Goal: Task Accomplishment & Management: Manage account settings

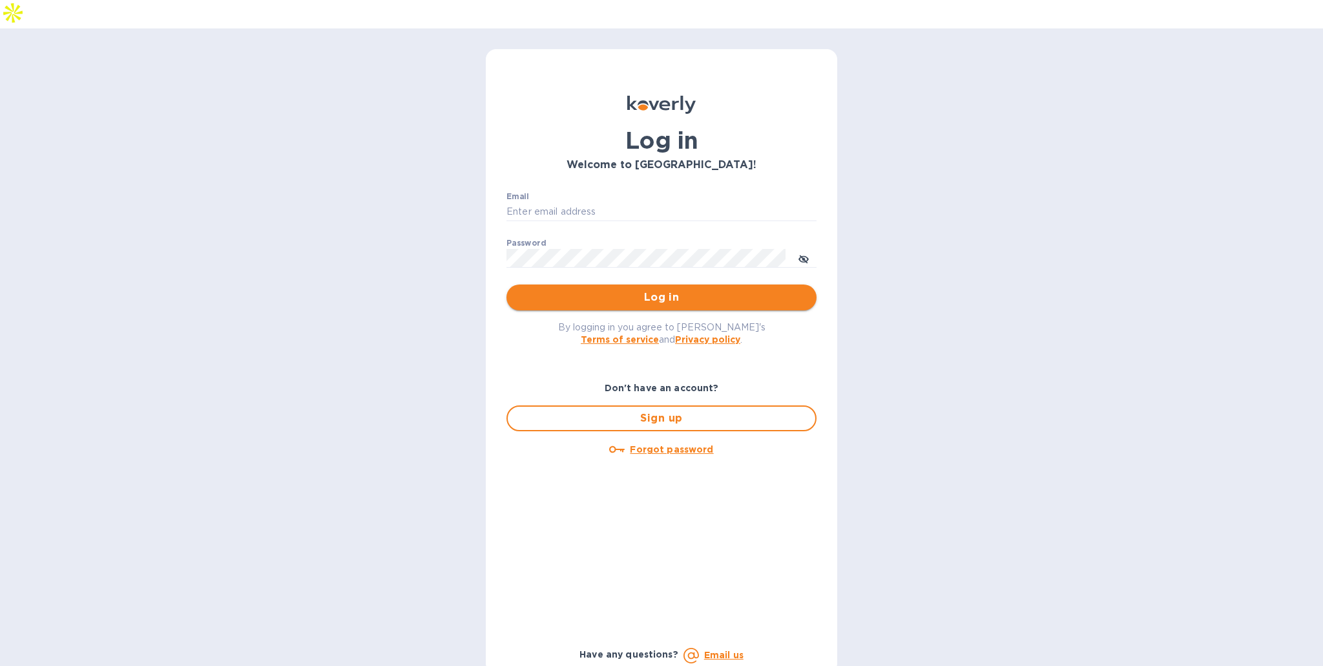
type input "[EMAIL_ADDRESS][DOMAIN_NAME]"
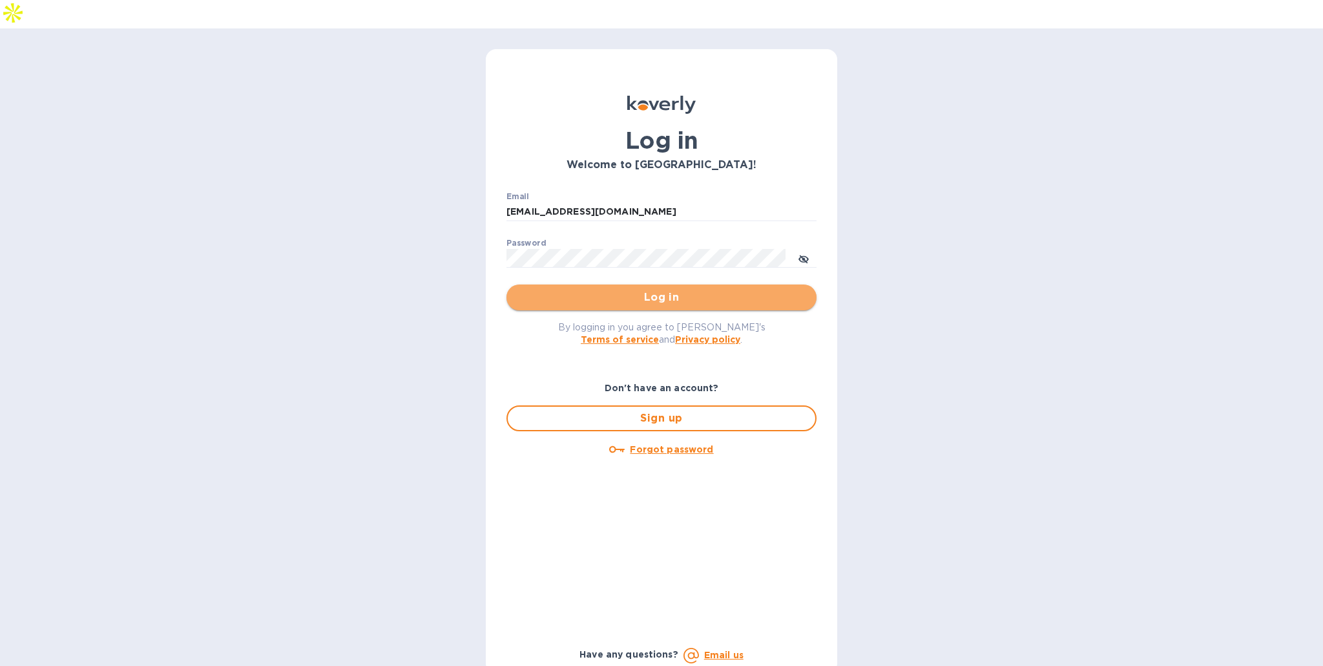
click at [715, 289] on span "Log in" at bounding box center [661, 297] width 289 height 16
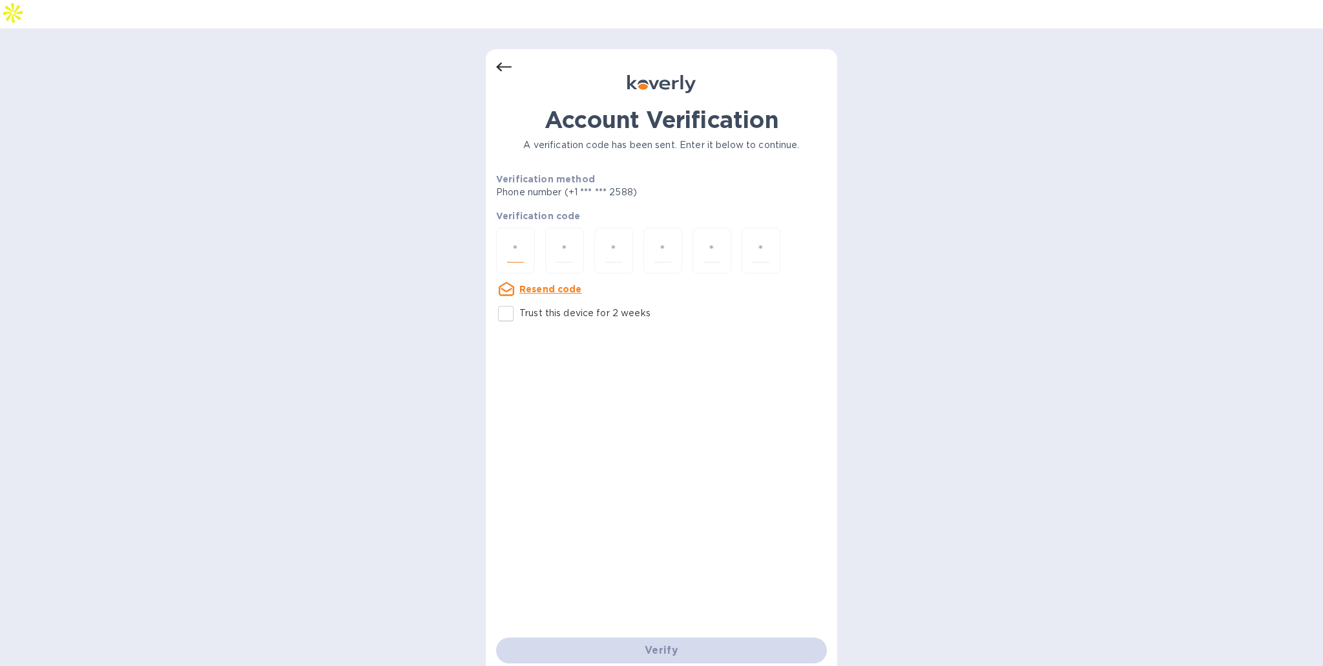
click at [519, 238] on input "number" at bounding box center [515, 250] width 17 height 24
click at [515, 300] on input "Trust this device for 2 weeks" at bounding box center [505, 313] width 27 height 27
checkbox input "true"
click at [525, 227] on div at bounding box center [515, 250] width 39 height 46
type input "6"
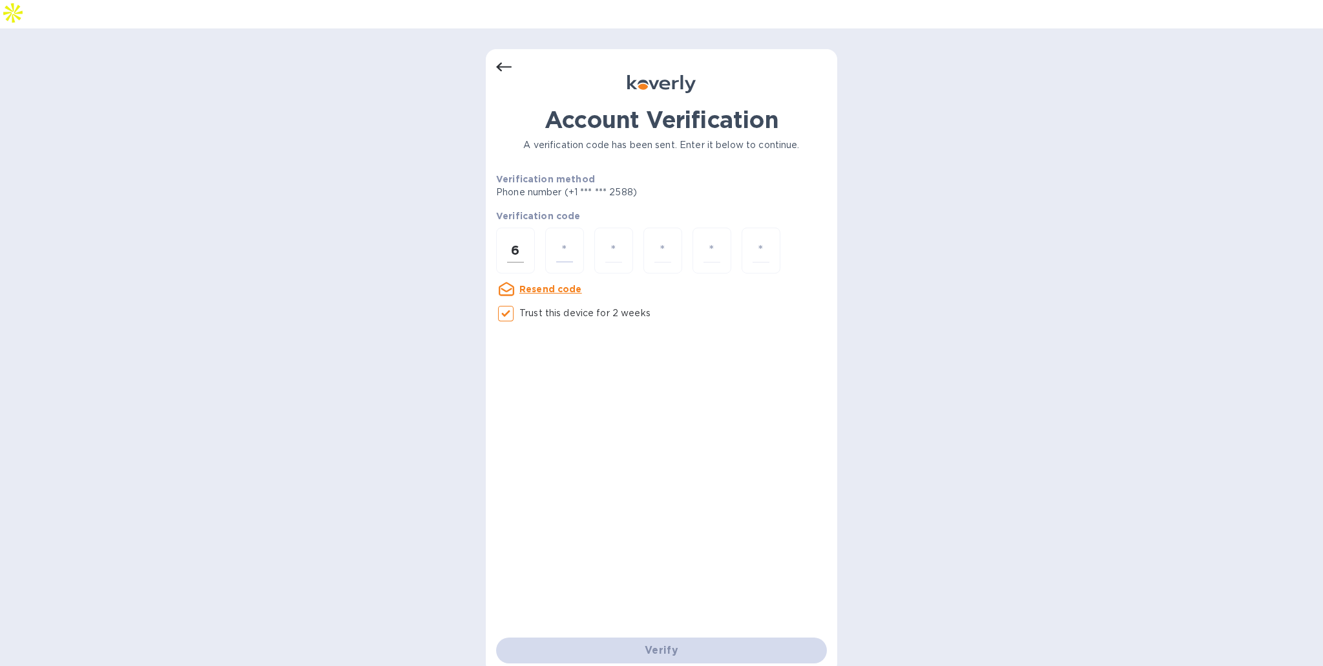
type input "1"
type input "5"
type input "4"
type input "9"
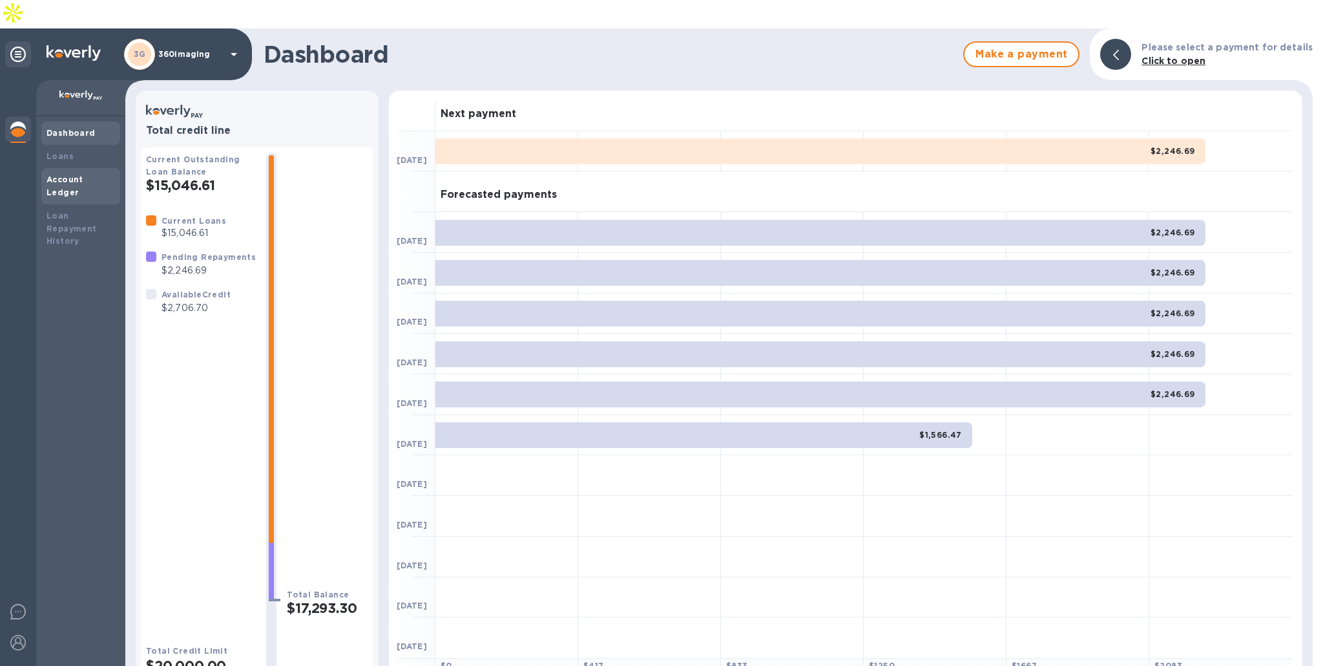
click at [81, 173] on div "Account Ledger" at bounding box center [81, 186] width 68 height 26
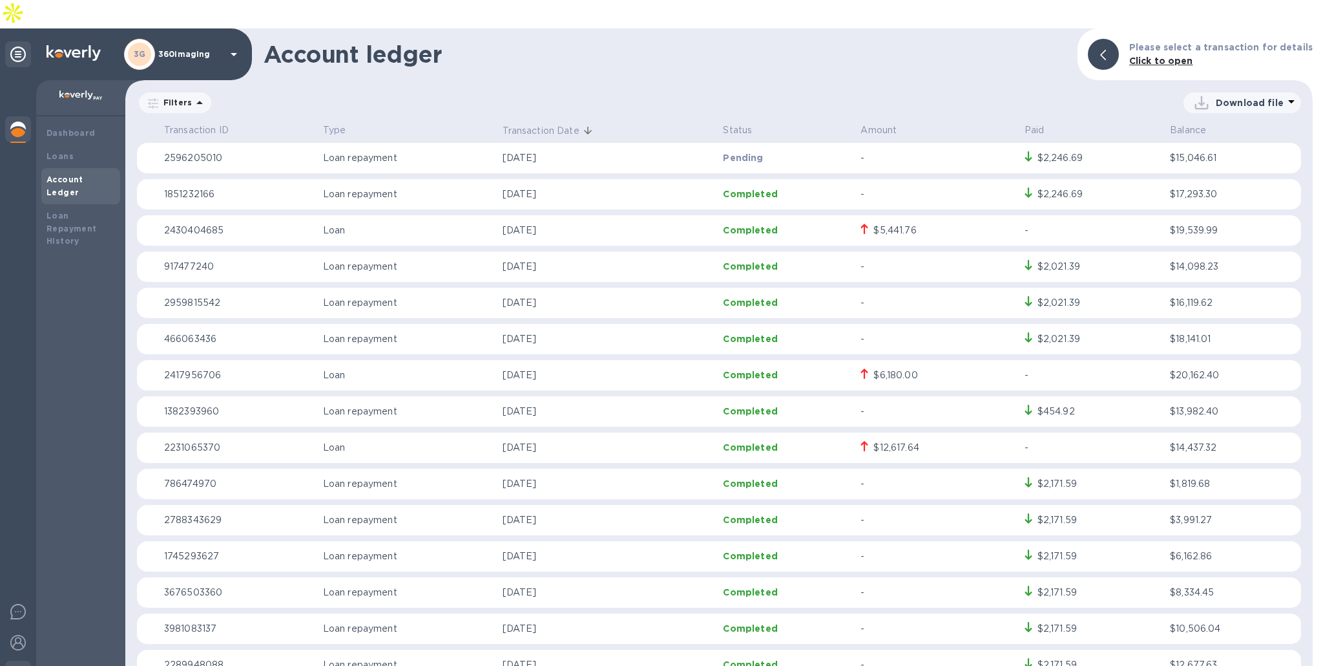
click at [12, 665] on img at bounding box center [18, 674] width 16 height 16
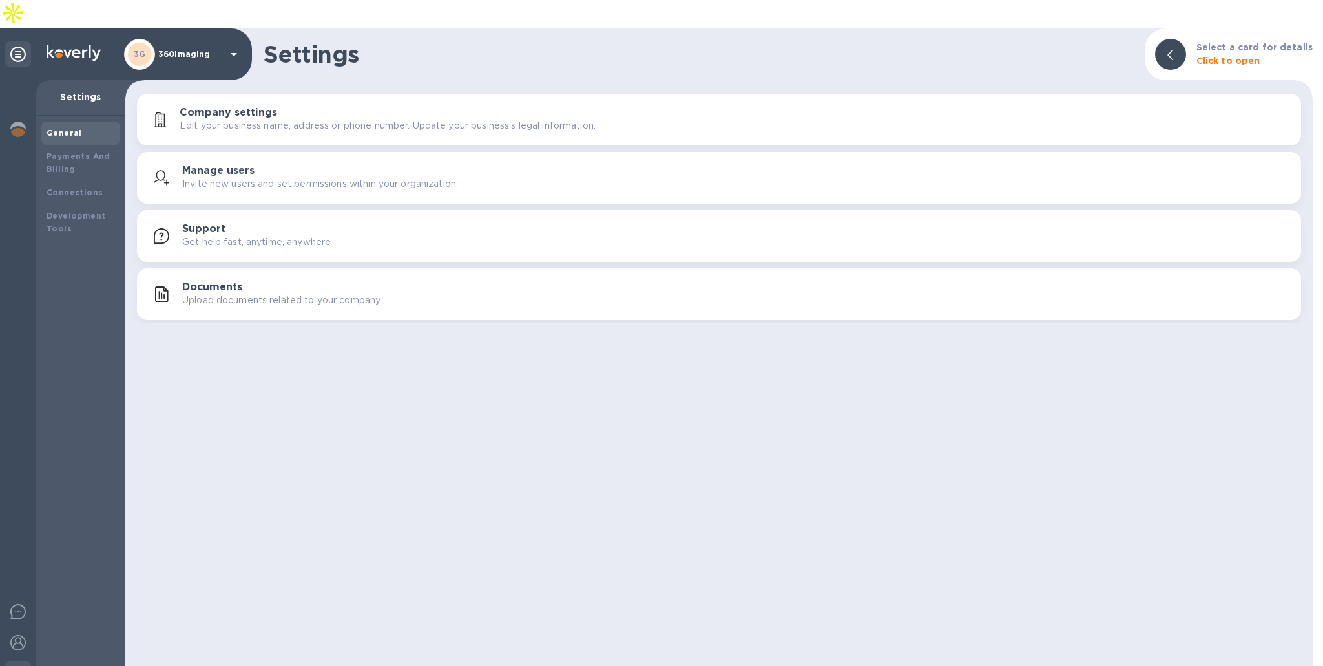
click at [340, 177] on p "Invite new users and set permissions within your organization." at bounding box center [320, 184] width 276 height 14
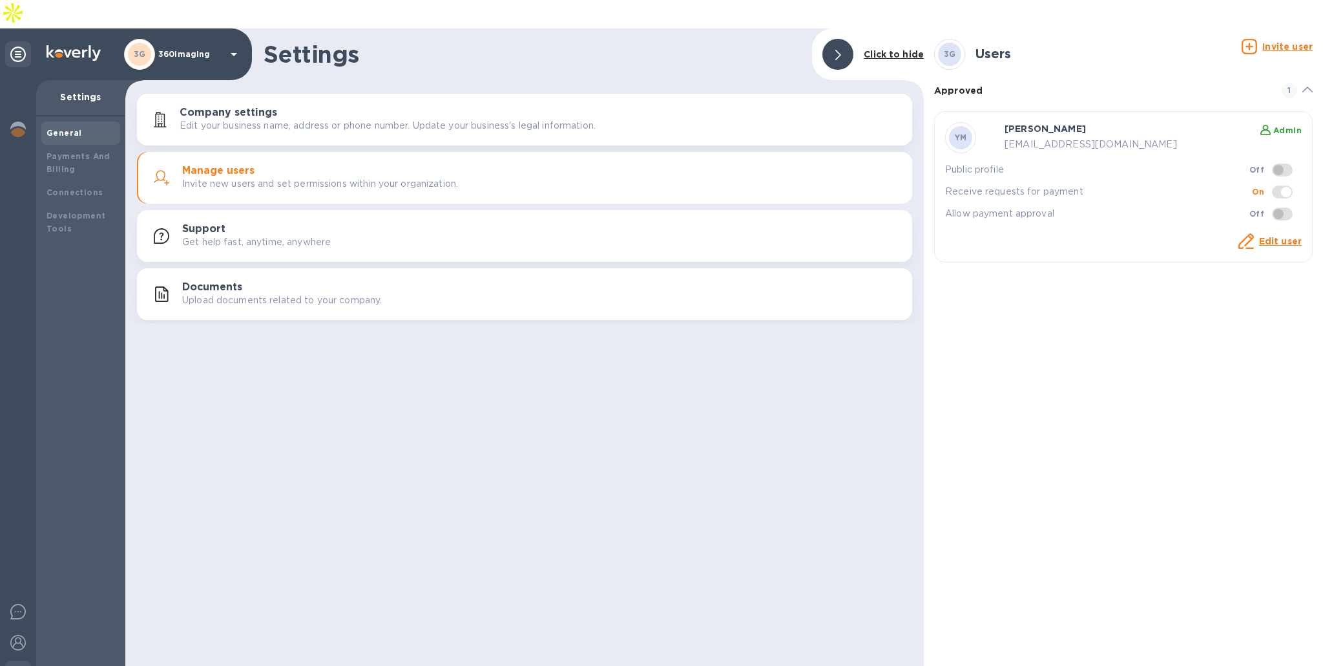
click at [1277, 41] on u "Invite user" at bounding box center [1288, 46] width 50 height 10
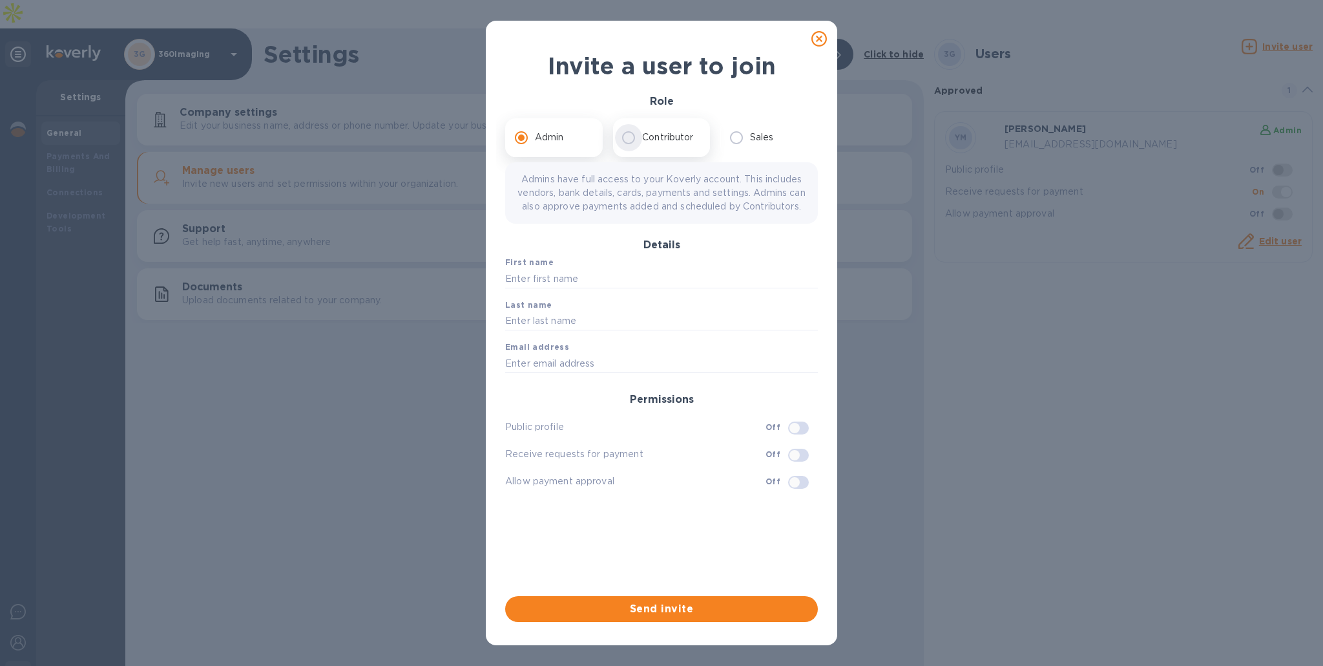
click at [642, 143] on input "Contributor" at bounding box center [628, 137] width 27 height 27
radio input "true"
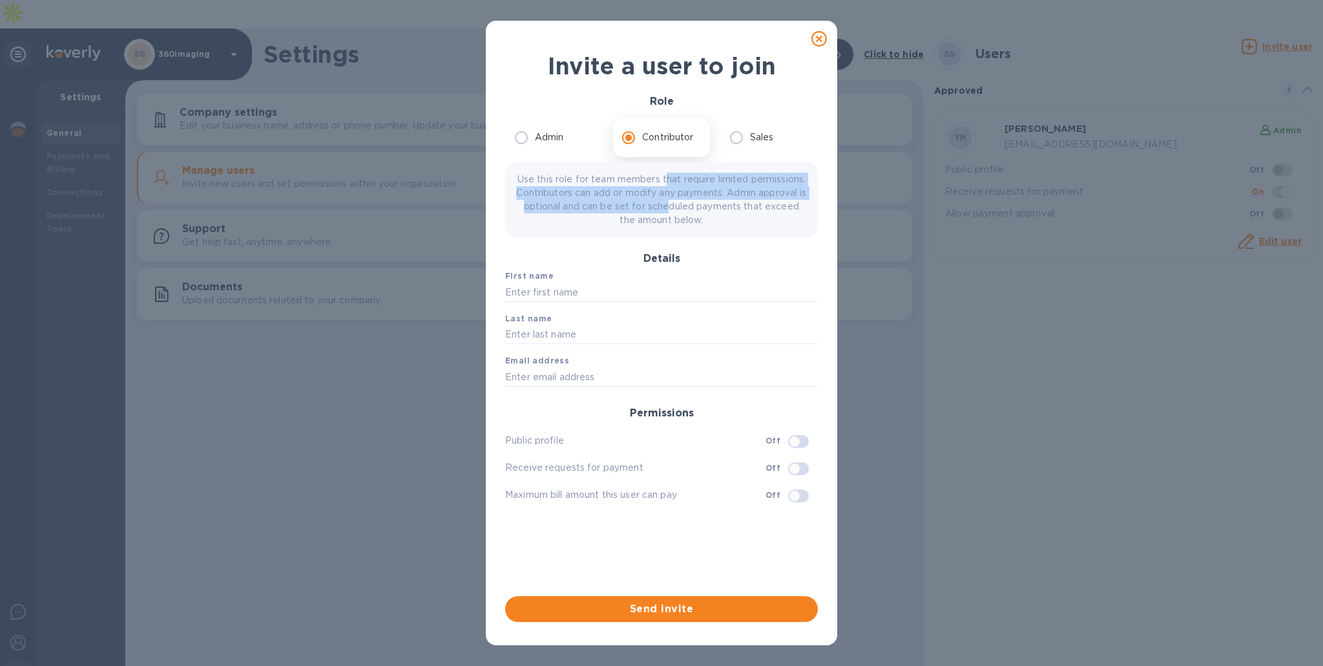
drag, startPoint x: 693, startPoint y: 180, endPoint x: 765, endPoint y: 209, distance: 77.2
click at [765, 209] on p "Use this role for team members that require limited permissions. Contributors c…" at bounding box center [662, 200] width 292 height 54
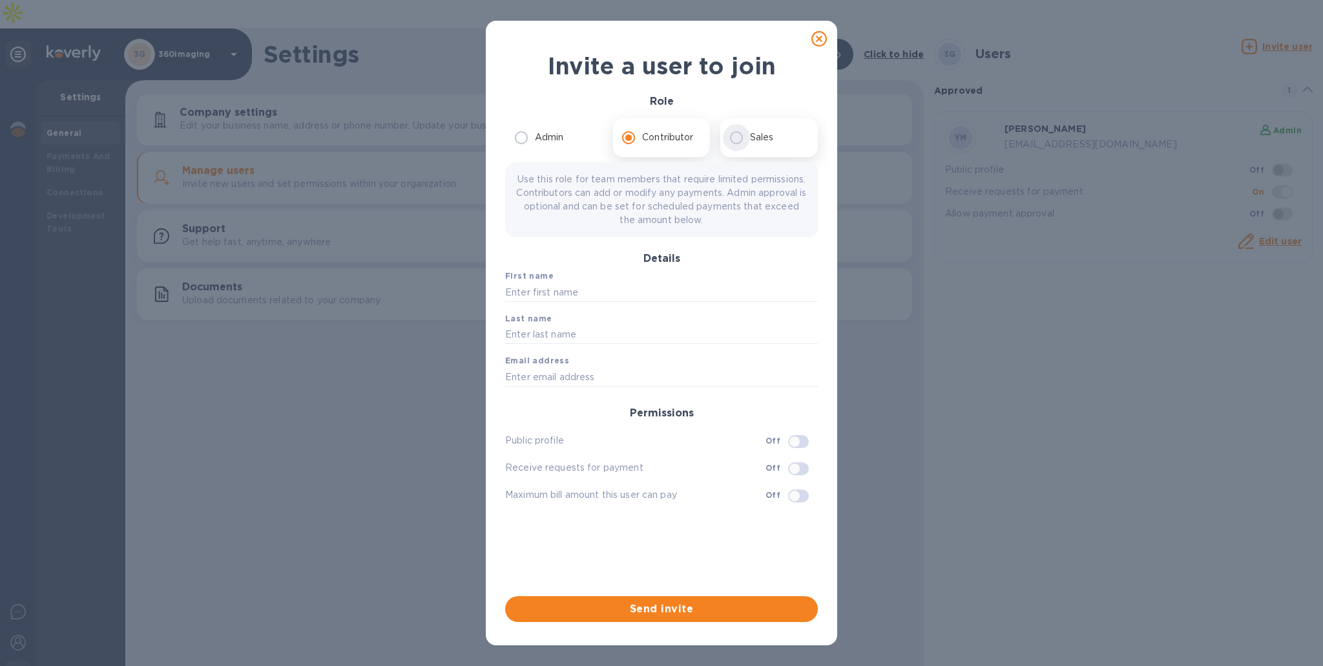
click at [742, 142] on input "Sales" at bounding box center [736, 137] width 27 height 27
radio input "true"
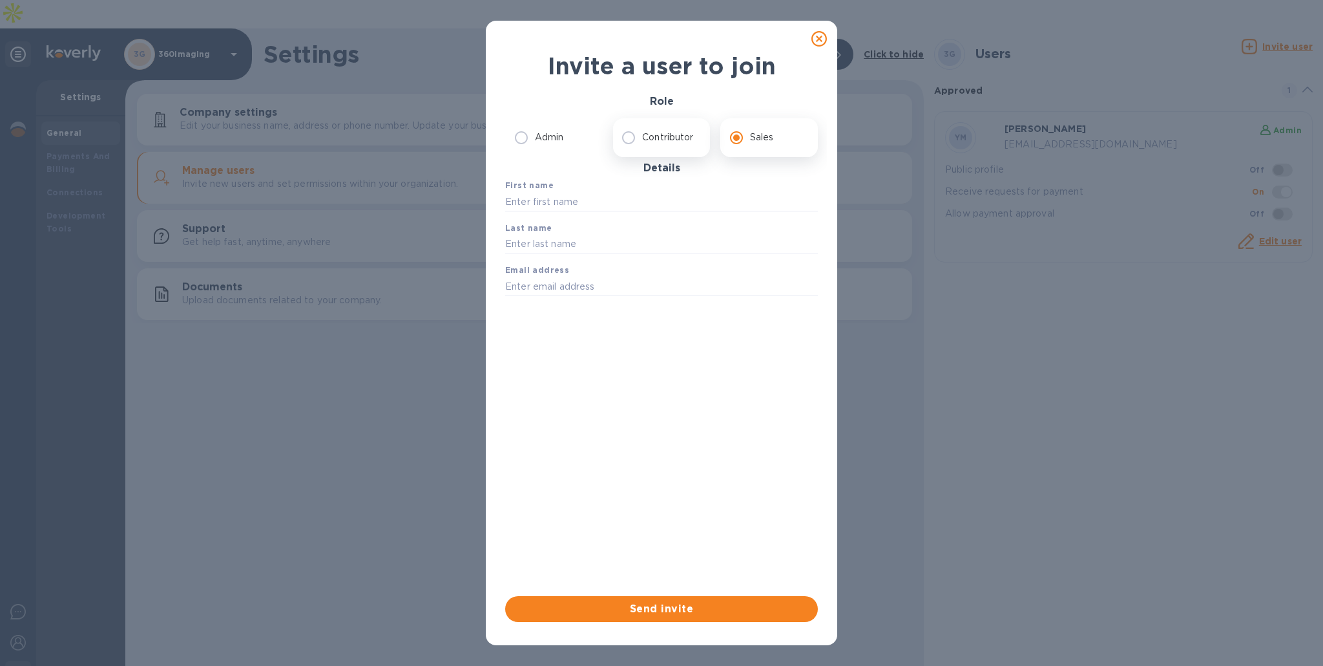
click at [666, 135] on p "Contributor" at bounding box center [667, 138] width 51 height 14
click at [642, 135] on input "Contributor" at bounding box center [628, 137] width 27 height 27
radio input "true"
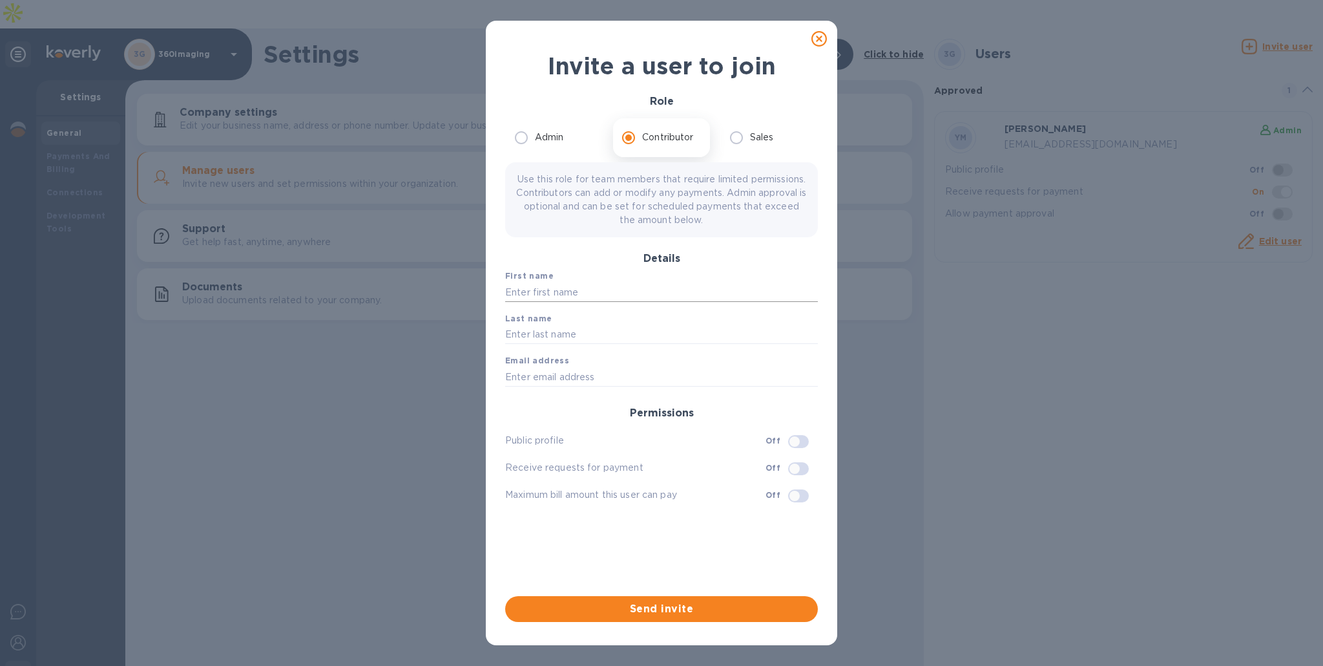
click at [594, 288] on input "text" at bounding box center [661, 291] width 313 height 19
type input "[PERSON_NAME]"
type input "Saad"
paste input "[EMAIL_ADDRESS][DOMAIN_NAME]"
type input "[EMAIL_ADDRESS][DOMAIN_NAME]"
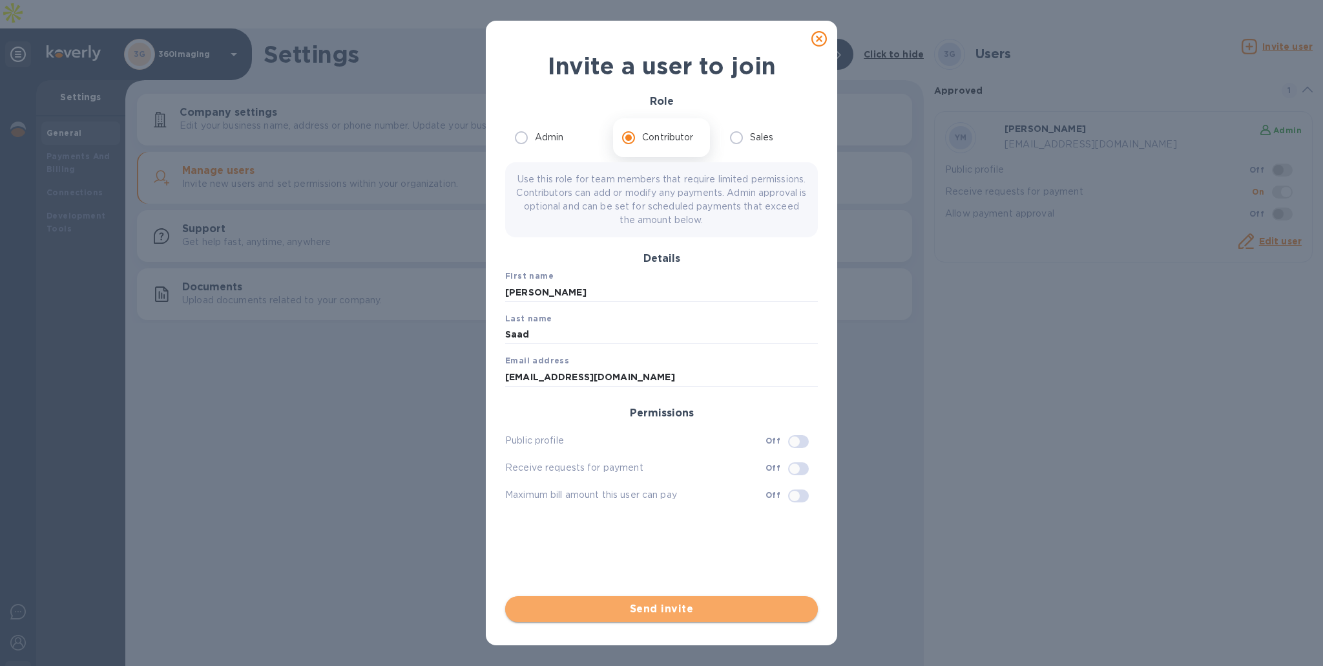
click at [688, 607] on span "Send invite" at bounding box center [662, 609] width 292 height 16
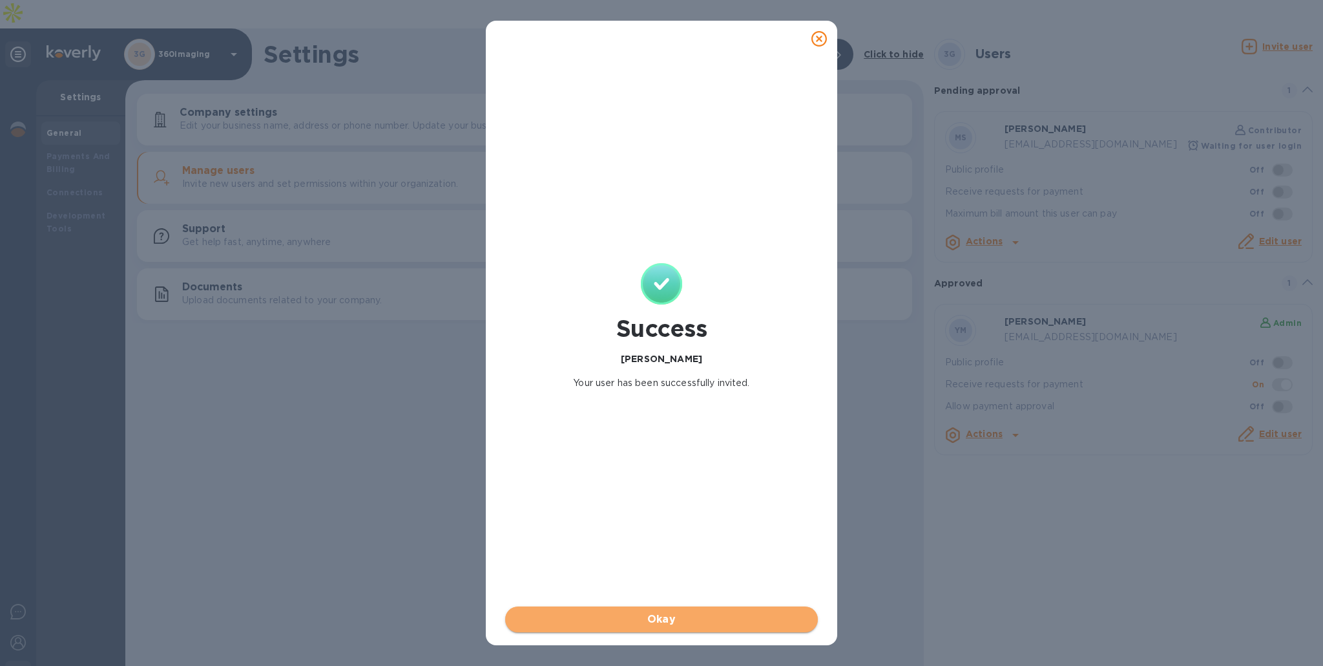
click at [711, 619] on span "Okay" at bounding box center [662, 619] width 292 height 16
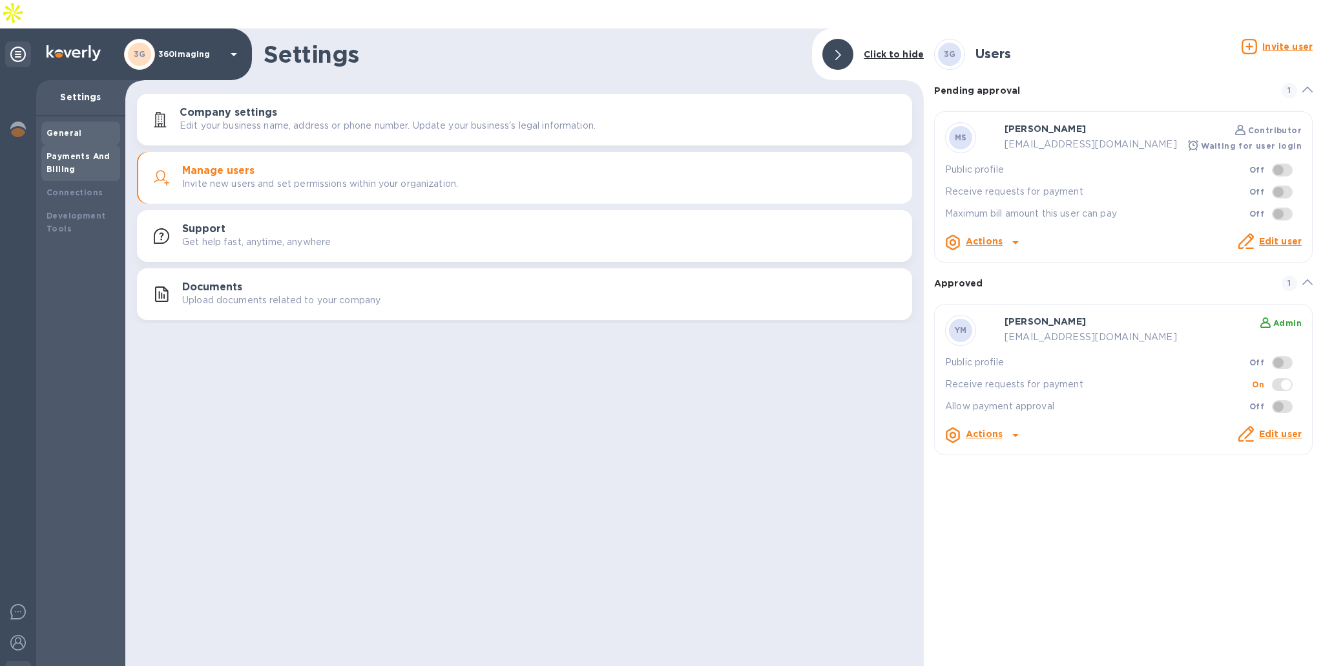
click at [89, 151] on b "Payments And Billing" at bounding box center [79, 162] width 64 height 23
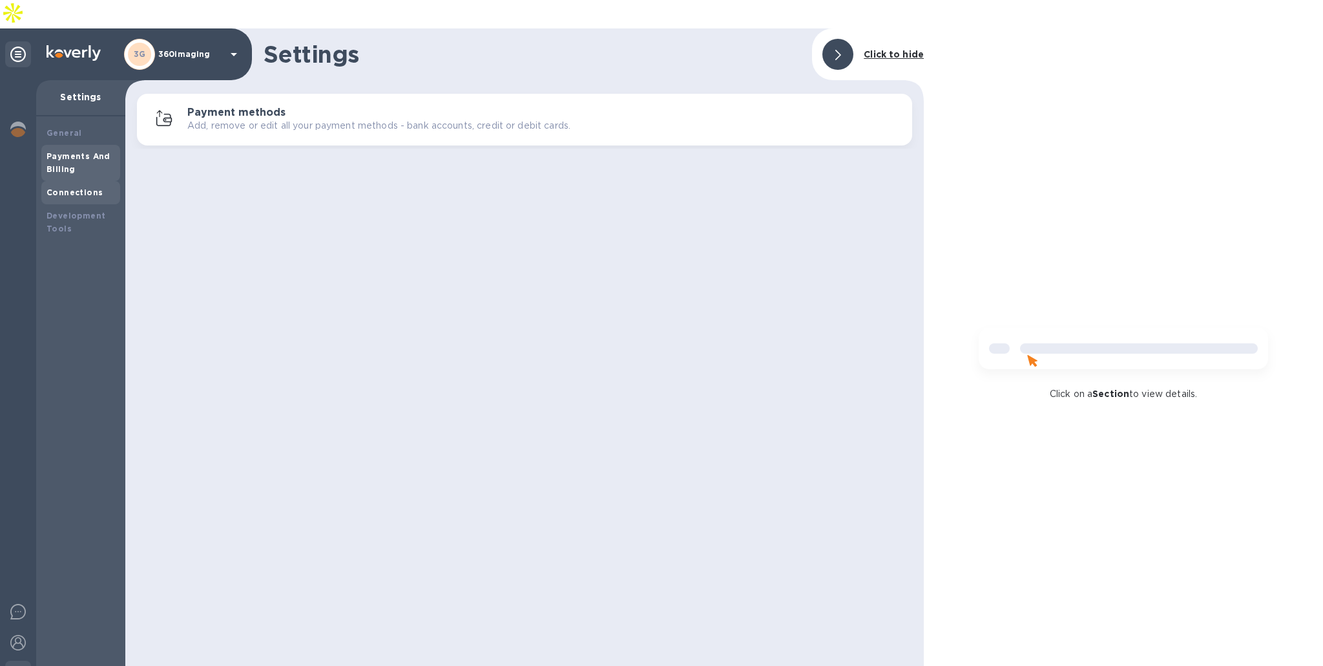
click at [80, 187] on b "Connections" at bounding box center [75, 192] width 56 height 10
click at [78, 209] on div "Development Tools" at bounding box center [81, 222] width 68 height 26
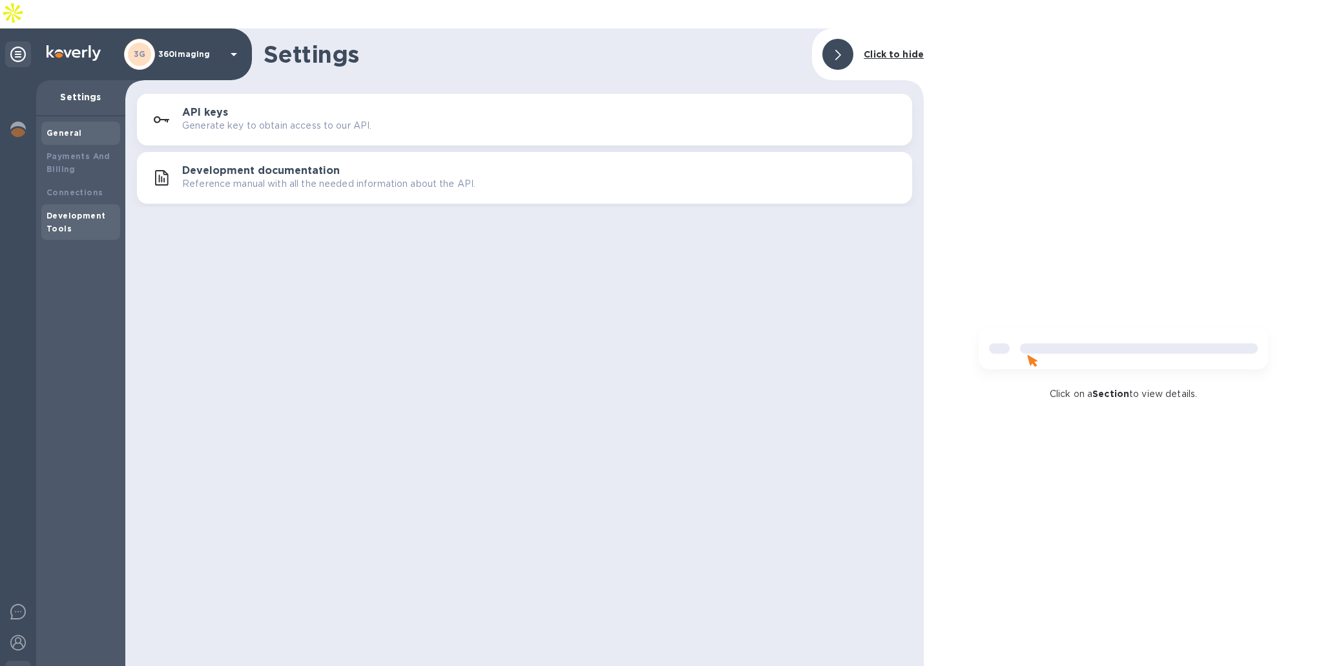
click at [84, 127] on div "General" at bounding box center [81, 133] width 68 height 13
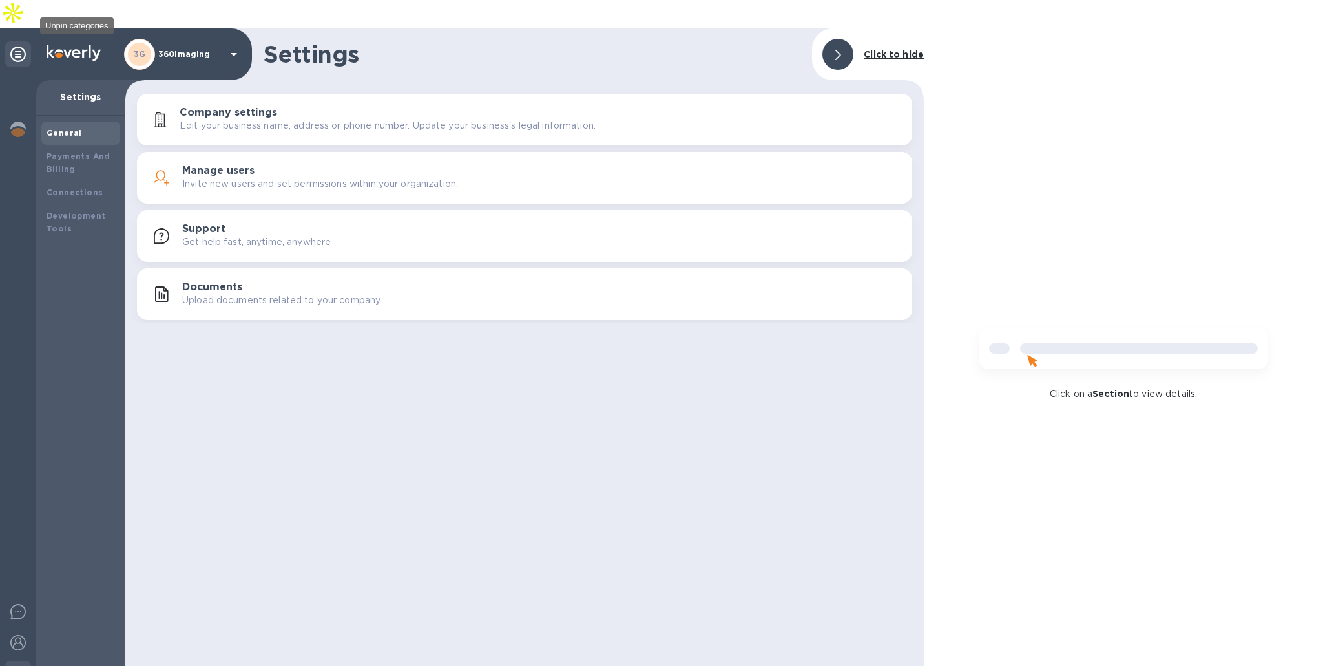
click at [25, 47] on icon at bounding box center [18, 55] width 16 height 16
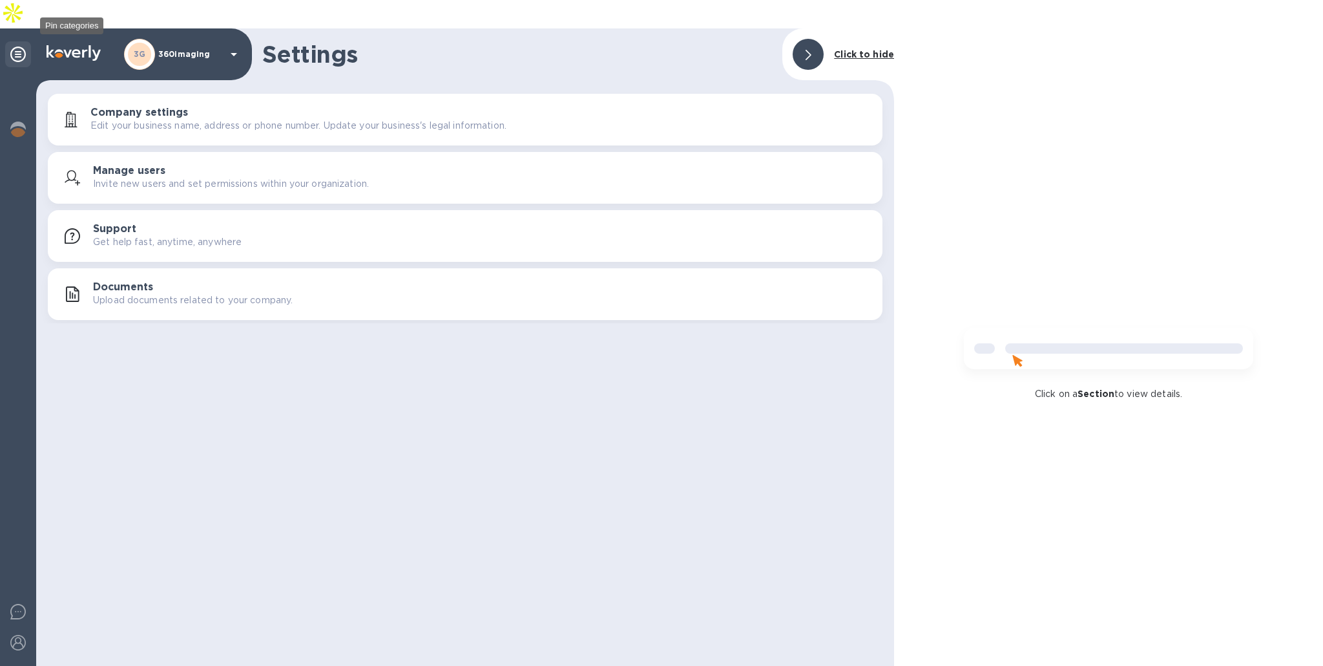
click at [23, 47] on icon at bounding box center [18, 55] width 16 height 16
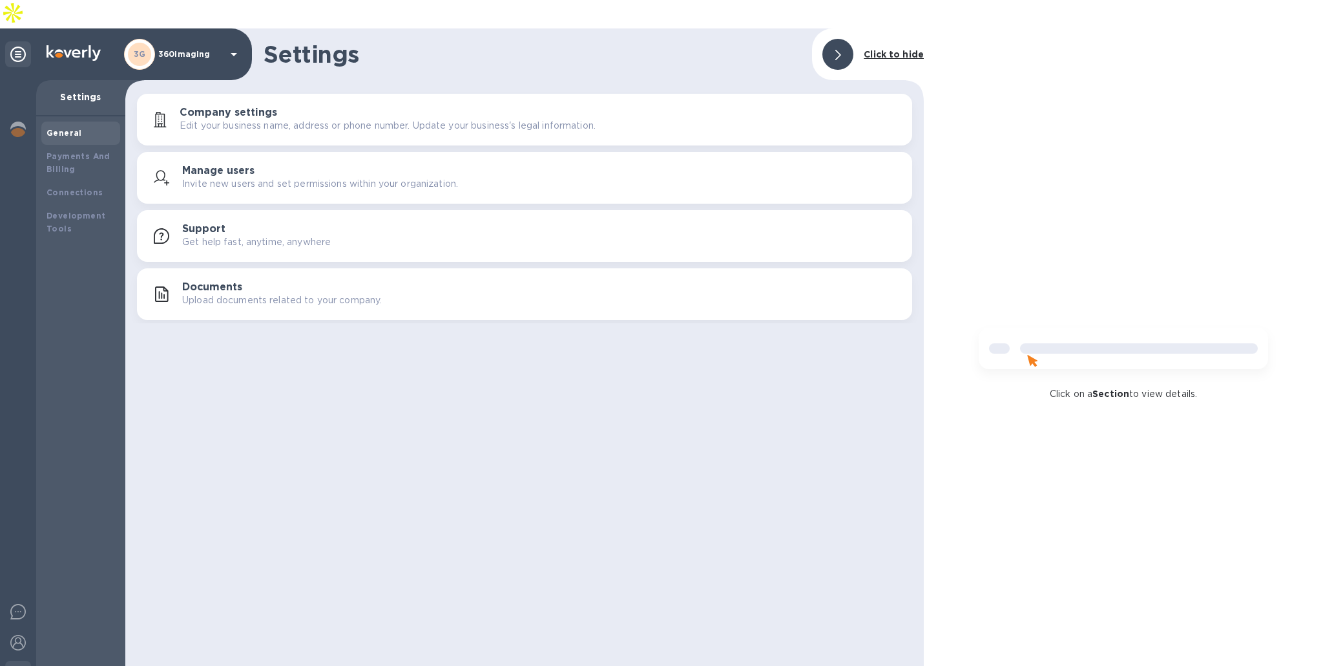
click at [837, 48] on span at bounding box center [838, 54] width 6 height 12
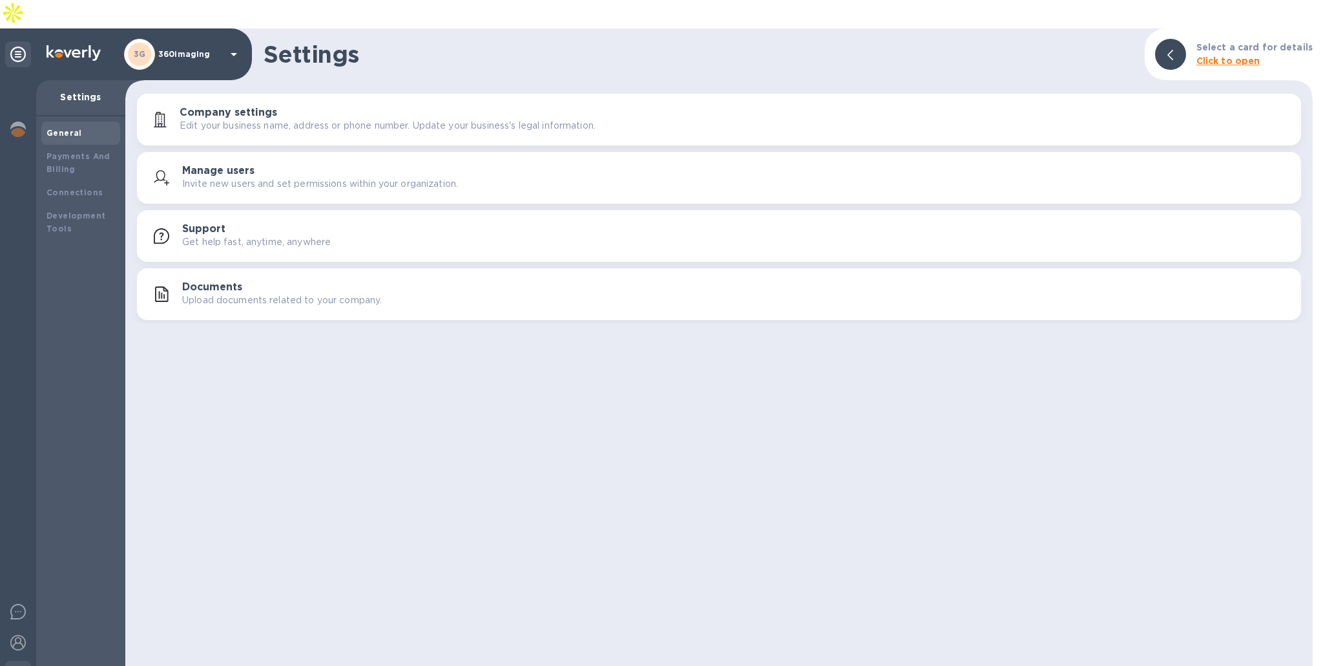
click at [82, 127] on div "General" at bounding box center [81, 133] width 68 height 13
click at [59, 151] on b "Payments And Billing" at bounding box center [79, 162] width 64 height 23
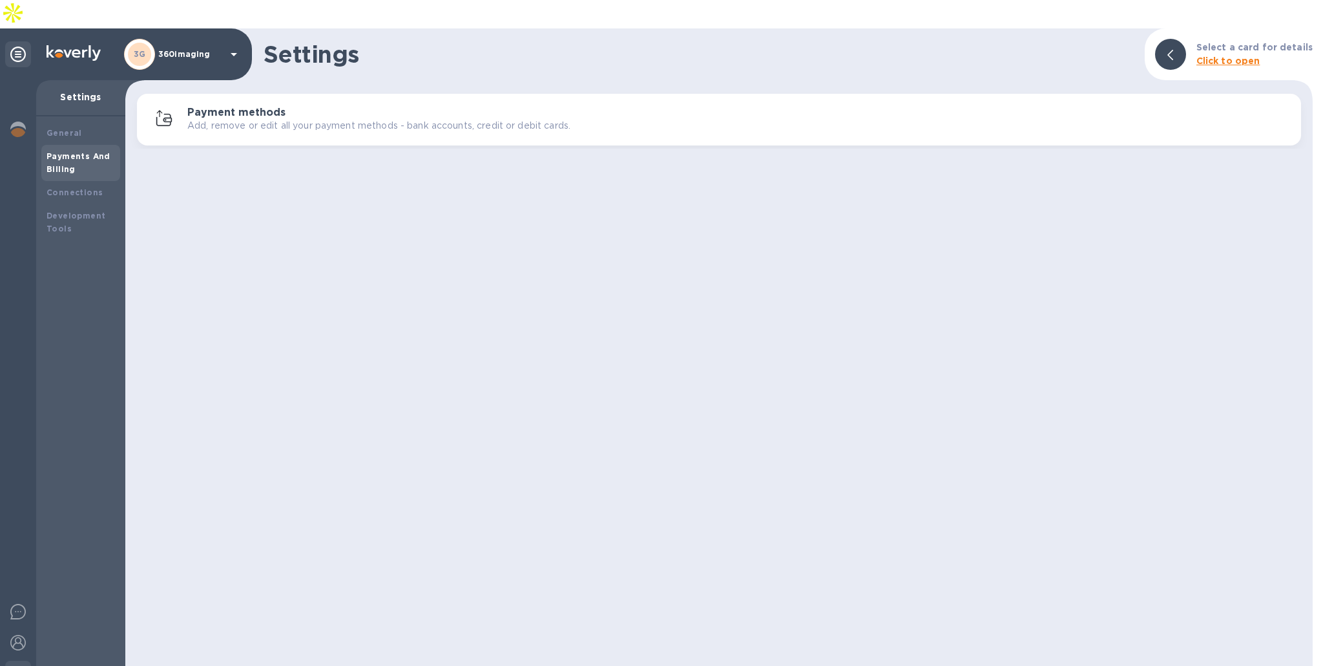
click at [27, 41] on div at bounding box center [18, 54] width 26 height 26
click at [20, 47] on icon at bounding box center [18, 55] width 16 height 16
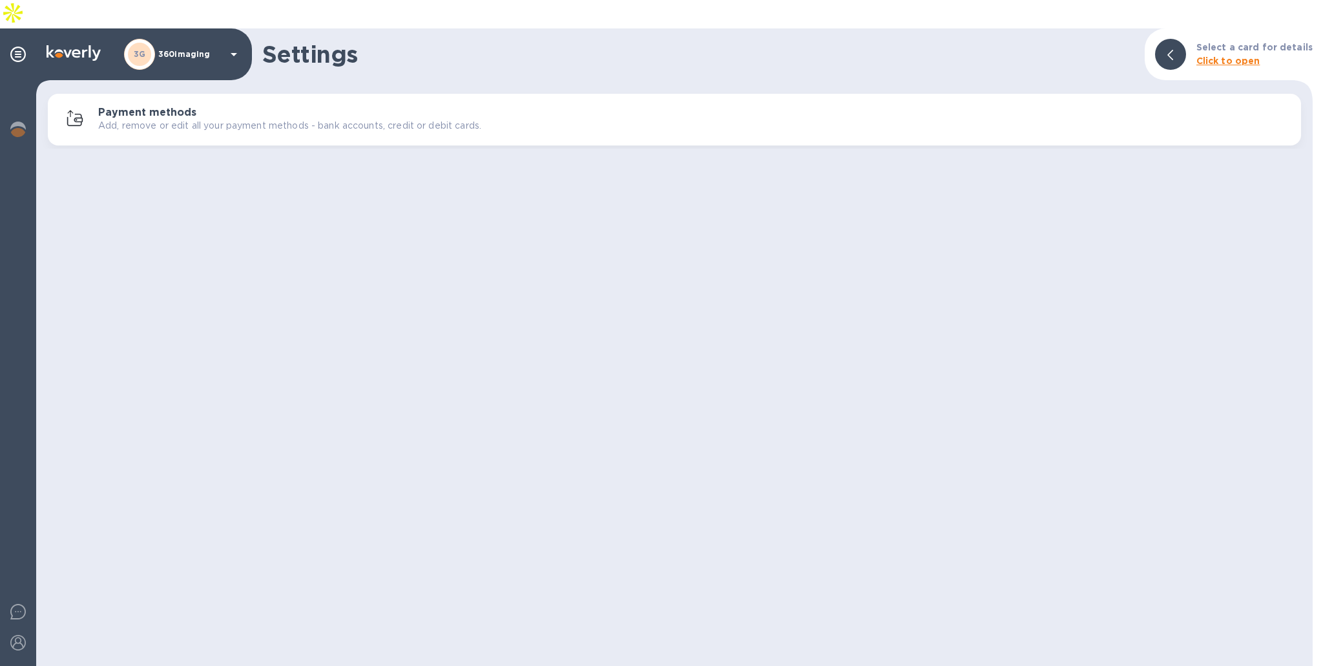
click at [1191, 34] on div at bounding box center [1170, 54] width 41 height 41
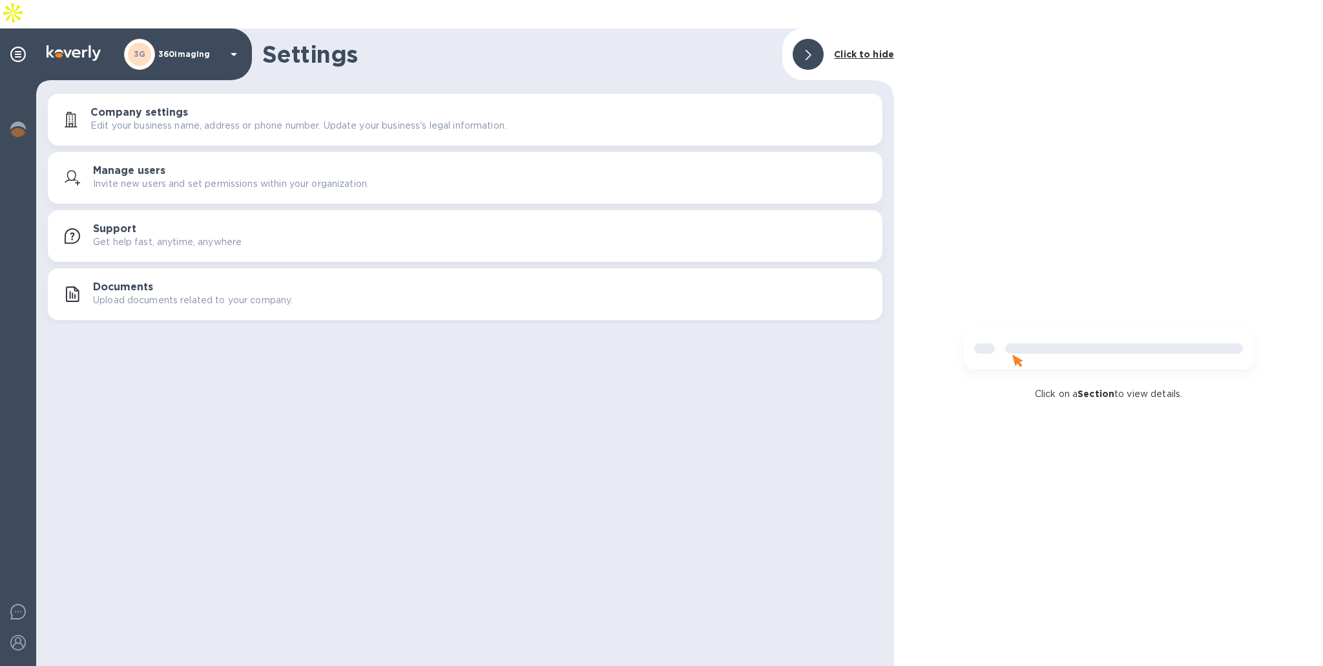
click at [165, 50] on p "360imaging" at bounding box center [190, 54] width 65 height 9
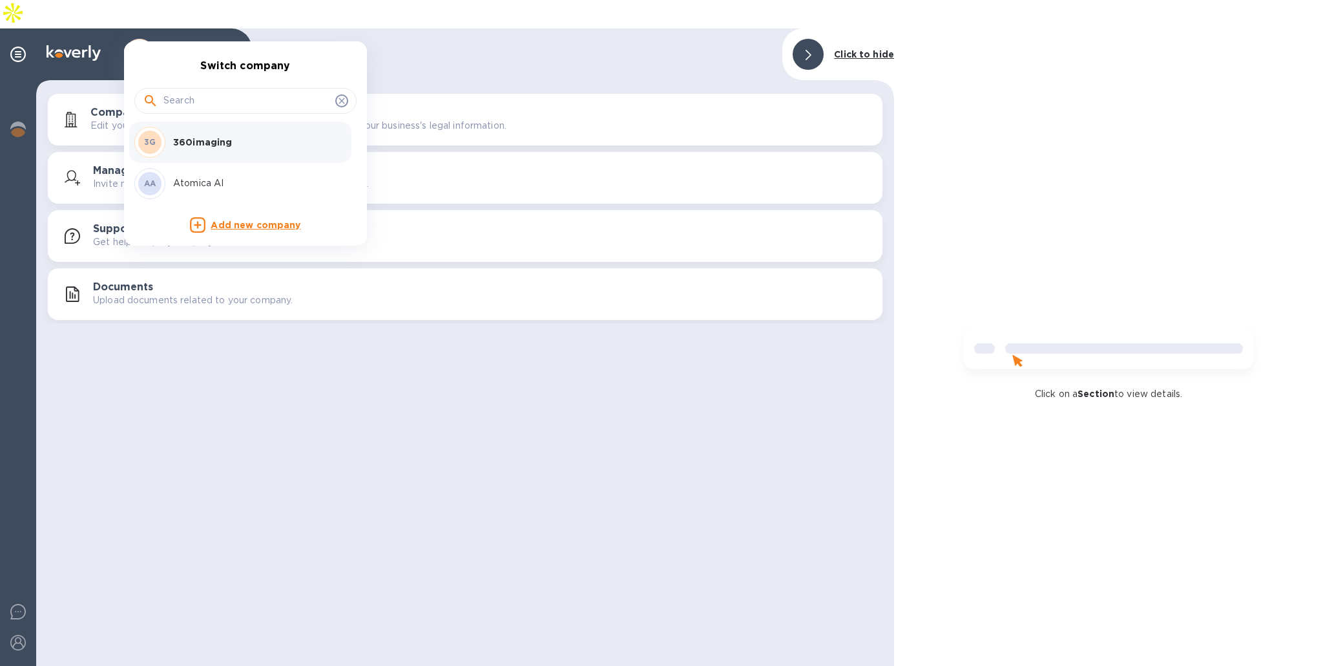
click at [168, 146] on div "360imaging" at bounding box center [252, 142] width 168 height 13
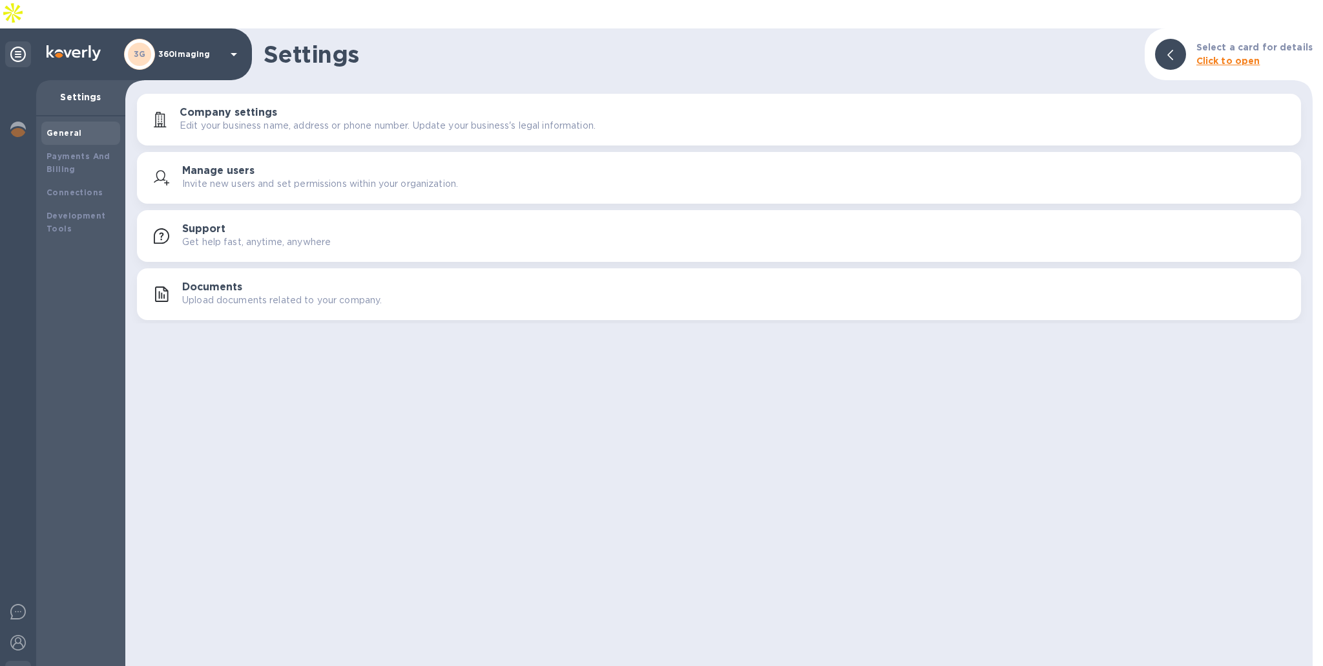
click at [82, 45] on img at bounding box center [74, 53] width 54 height 16
click at [15, 121] on img at bounding box center [18, 129] width 16 height 16
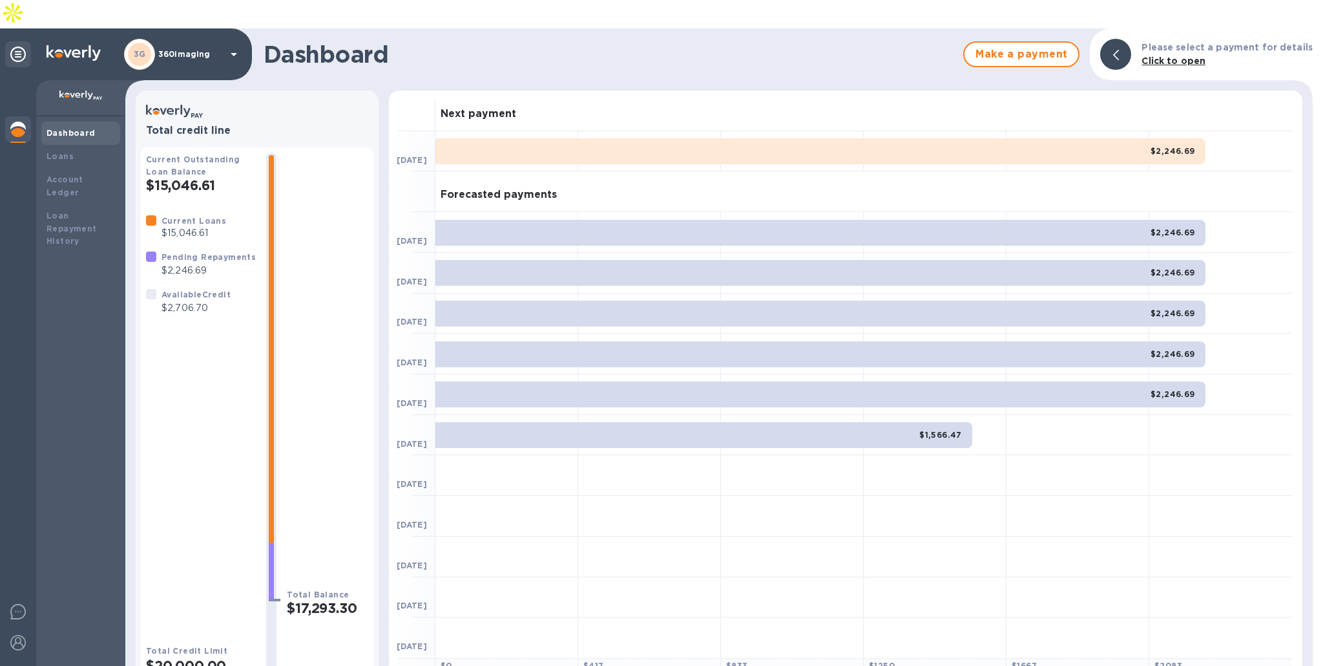
click at [195, 301] on p "$2,706.70" at bounding box center [196, 308] width 69 height 14
click at [199, 226] on p "$15,046.61" at bounding box center [194, 233] width 65 height 14
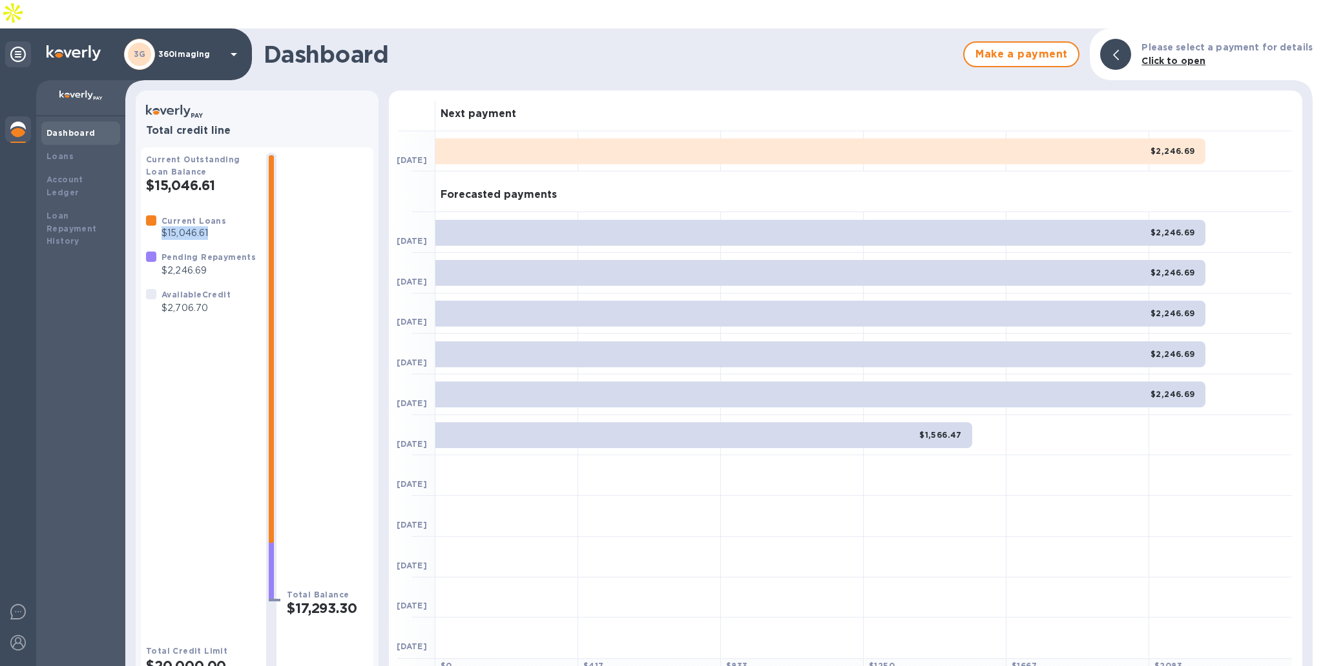
click at [199, 226] on p "$15,046.61" at bounding box center [194, 233] width 65 height 14
click at [191, 301] on p "$2,706.70" at bounding box center [196, 308] width 69 height 14
